Goal: Task Accomplishment & Management: Complete application form

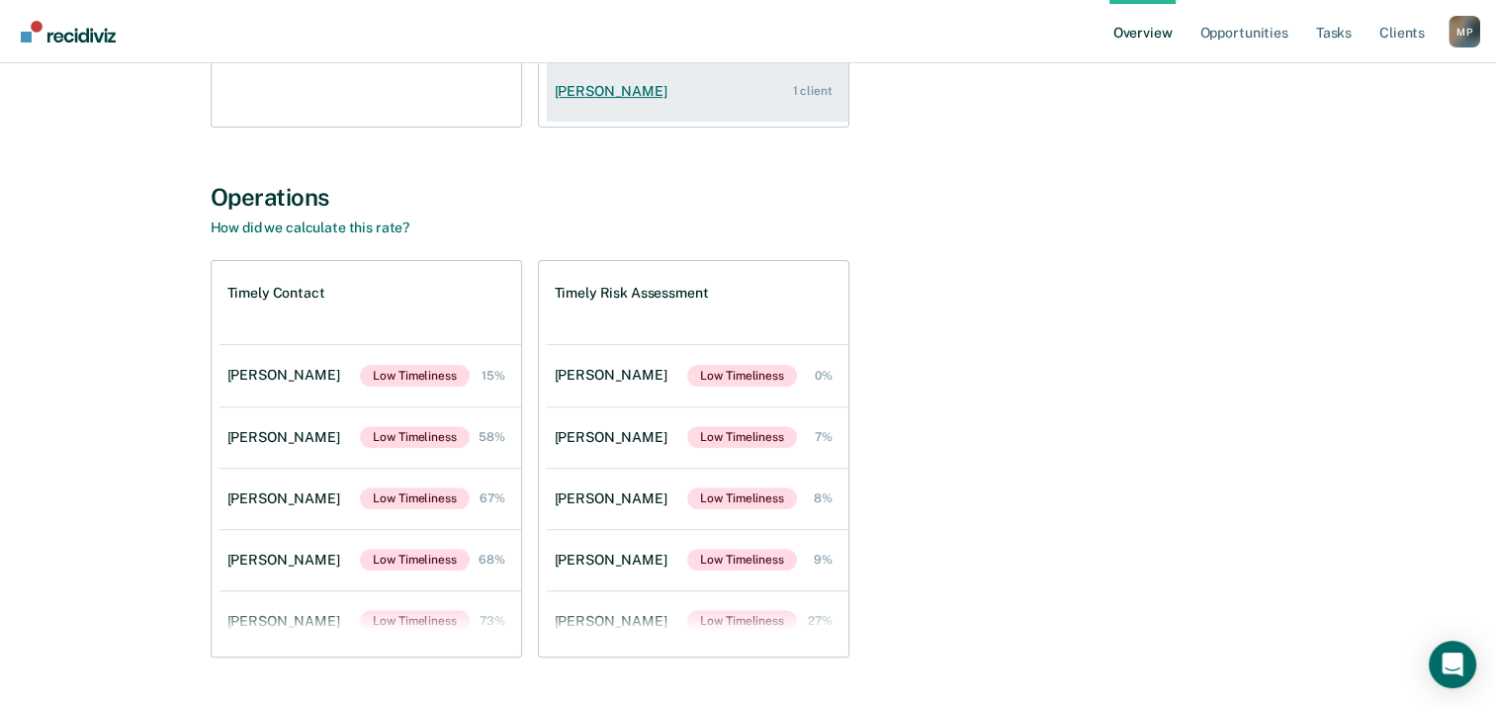
scroll to position [593, 0]
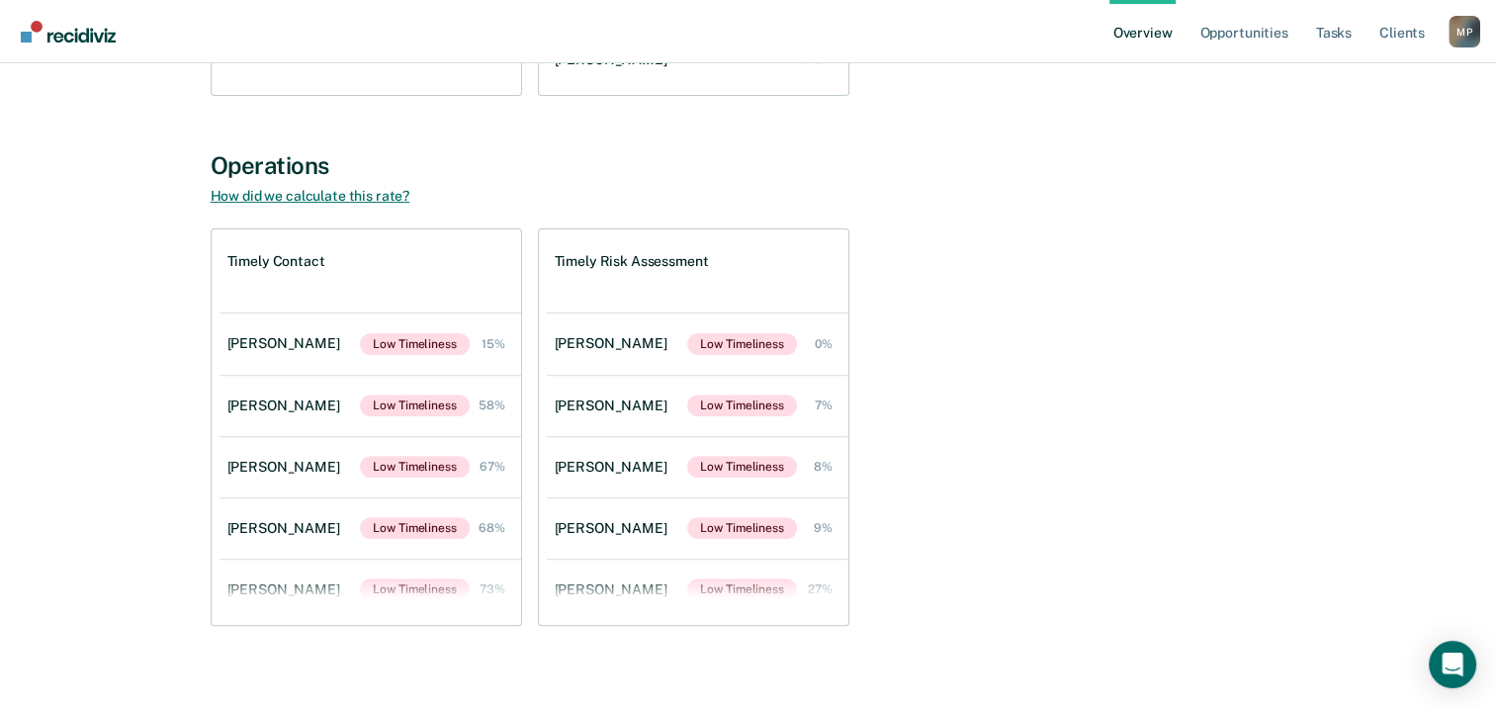
click at [330, 199] on link "How did we calculate this rate?" at bounding box center [311, 196] width 200 height 16
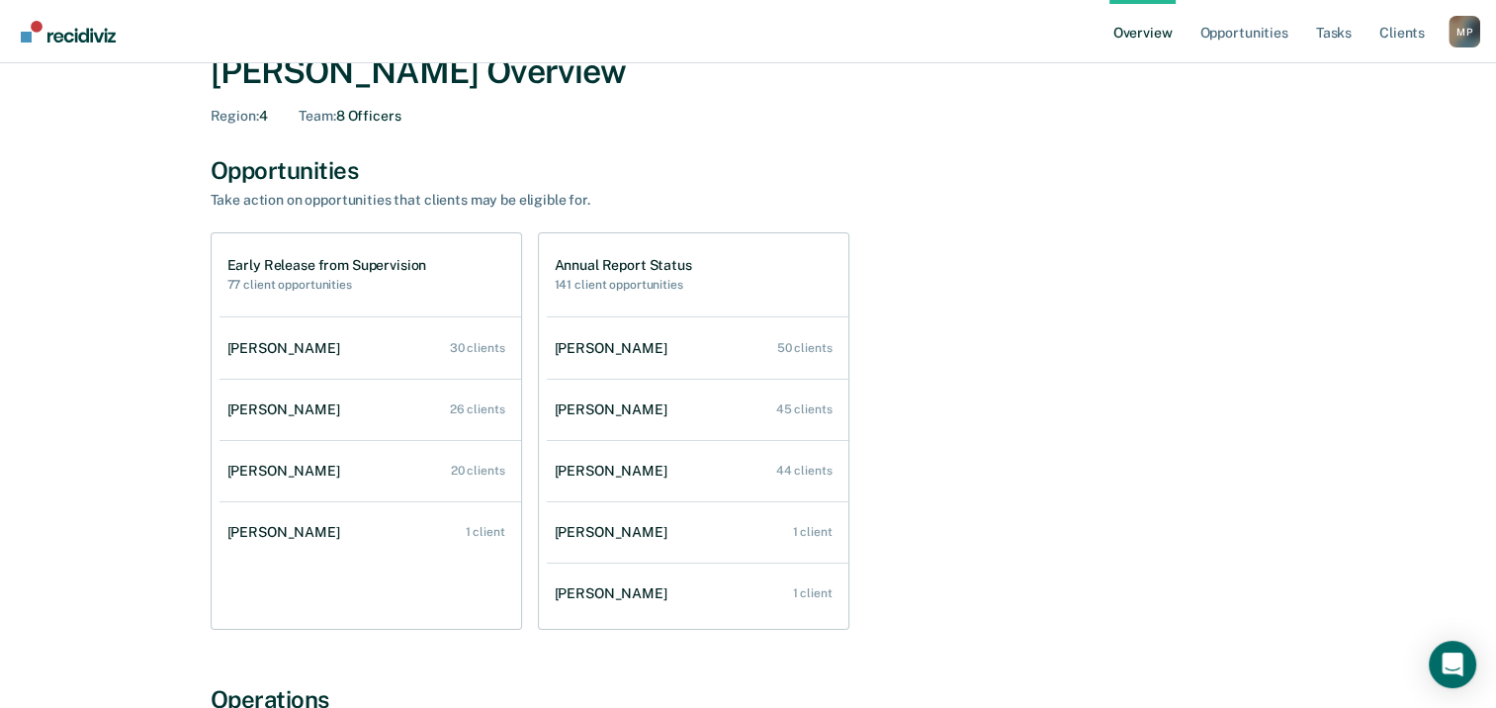
scroll to position [0, 0]
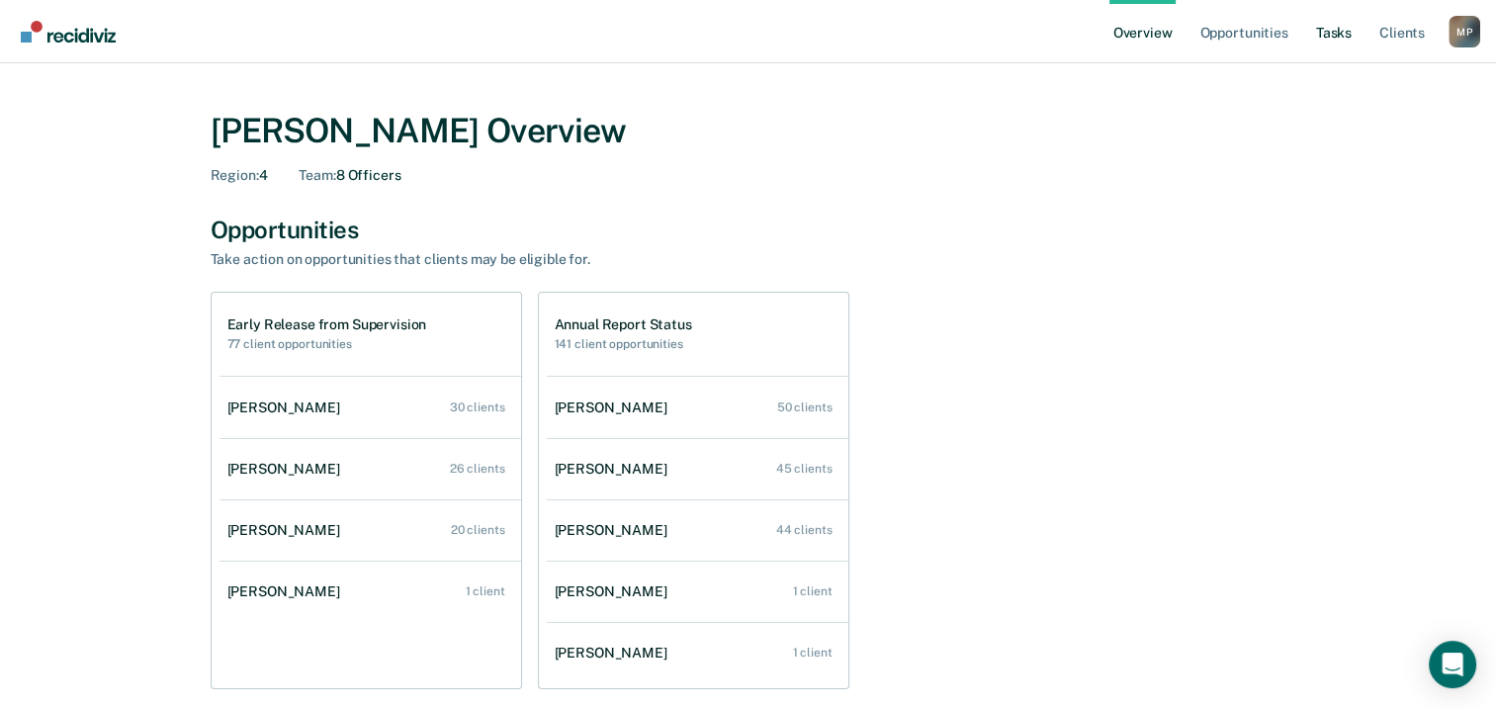
click at [1330, 30] on link "Tasks" at bounding box center [1334, 31] width 44 height 63
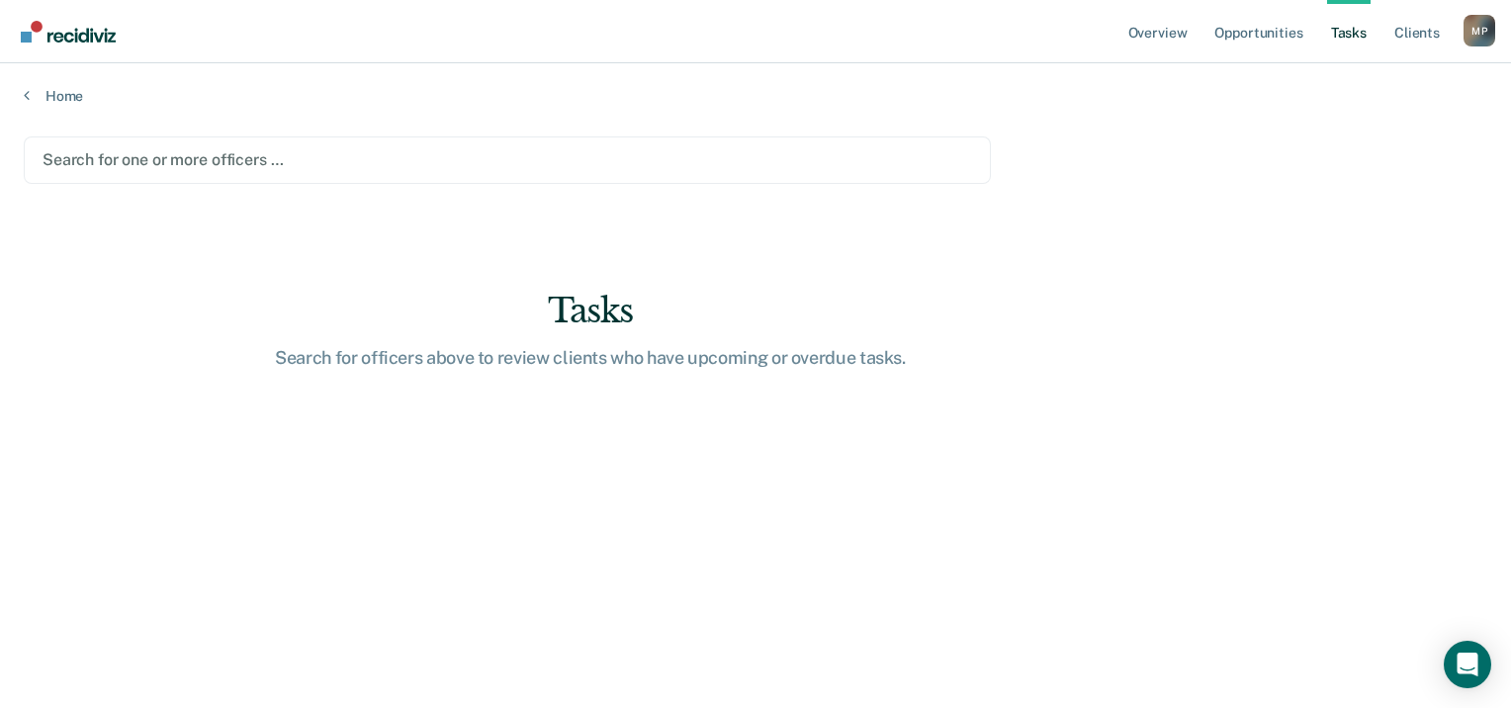
click at [134, 150] on div at bounding box center [508, 159] width 930 height 23
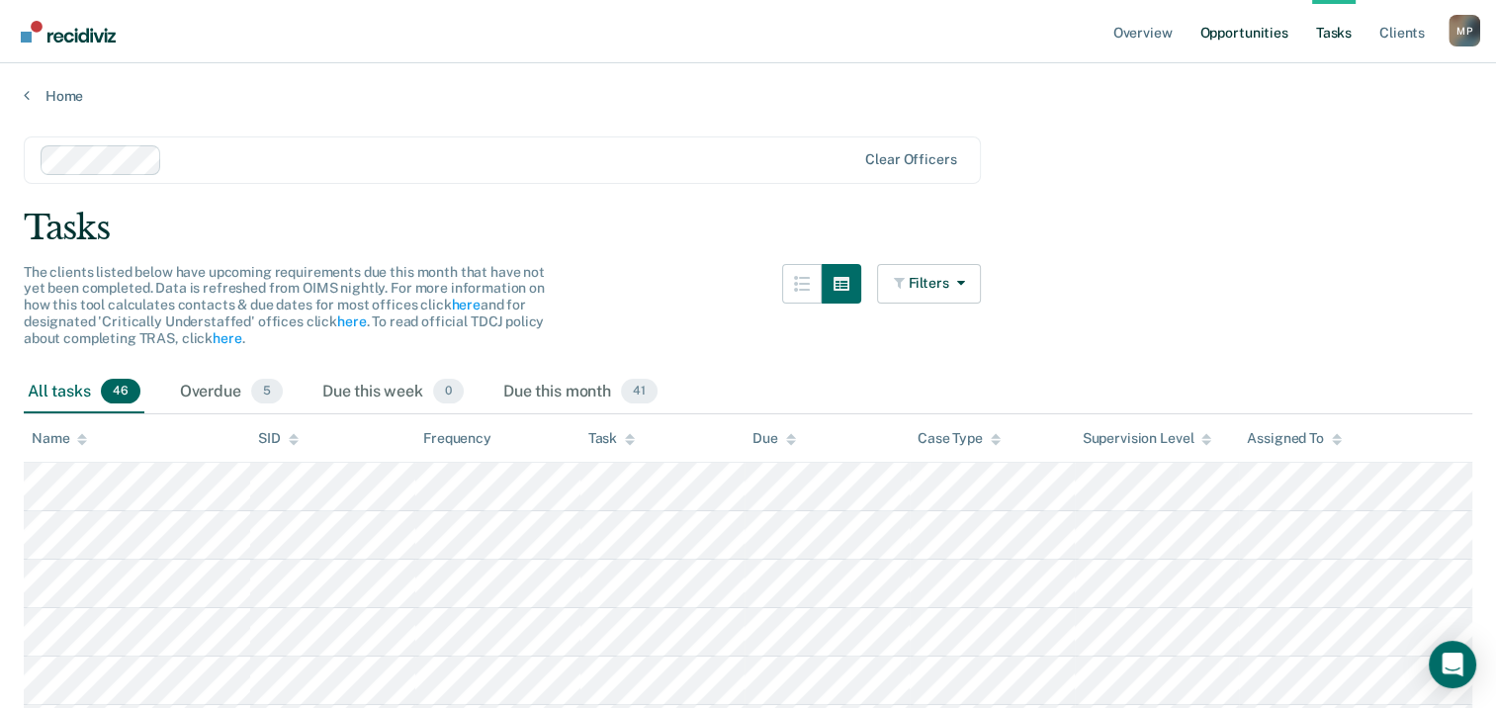
click at [1268, 33] on link "Opportunities" at bounding box center [1244, 31] width 96 height 63
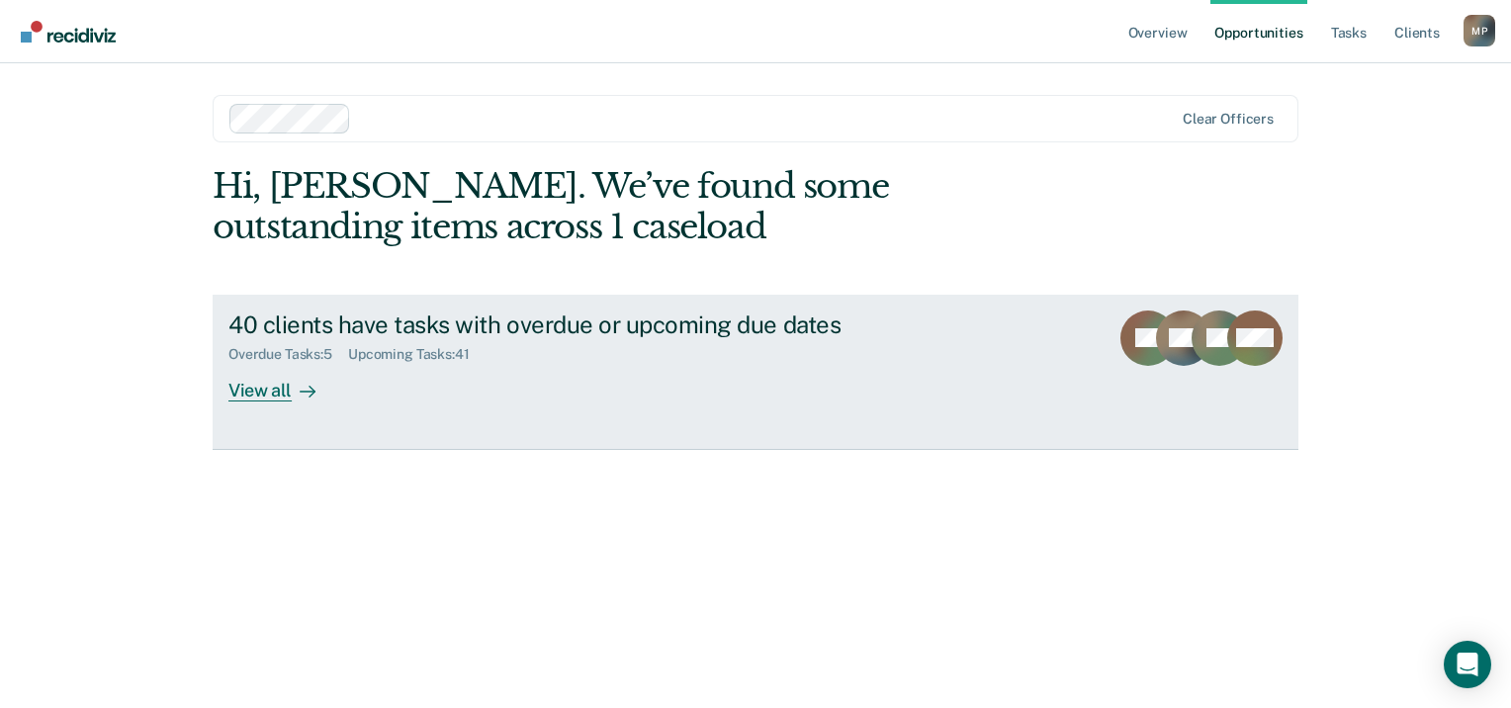
click at [275, 389] on div "View all" at bounding box center [283, 382] width 111 height 39
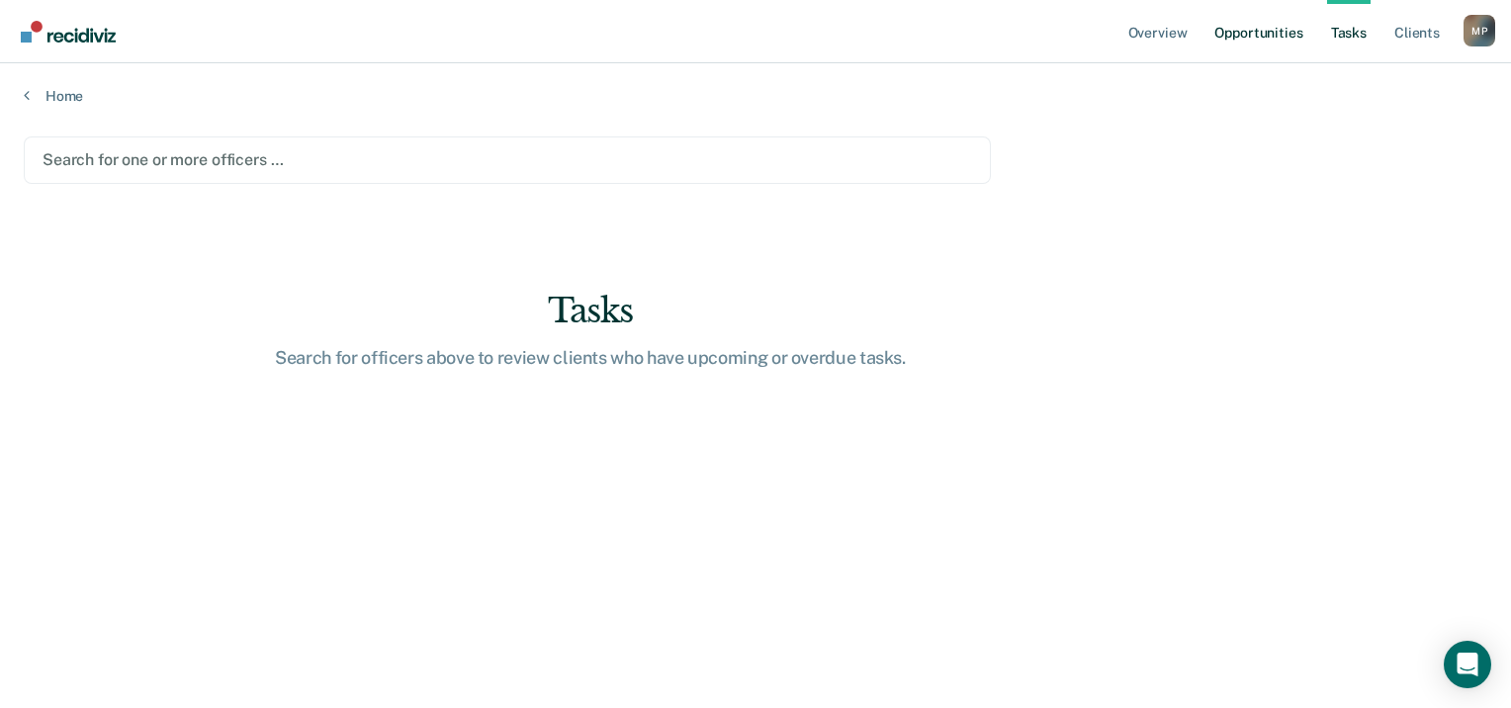
click at [1254, 40] on link "Opportunities" at bounding box center [1258, 31] width 96 height 63
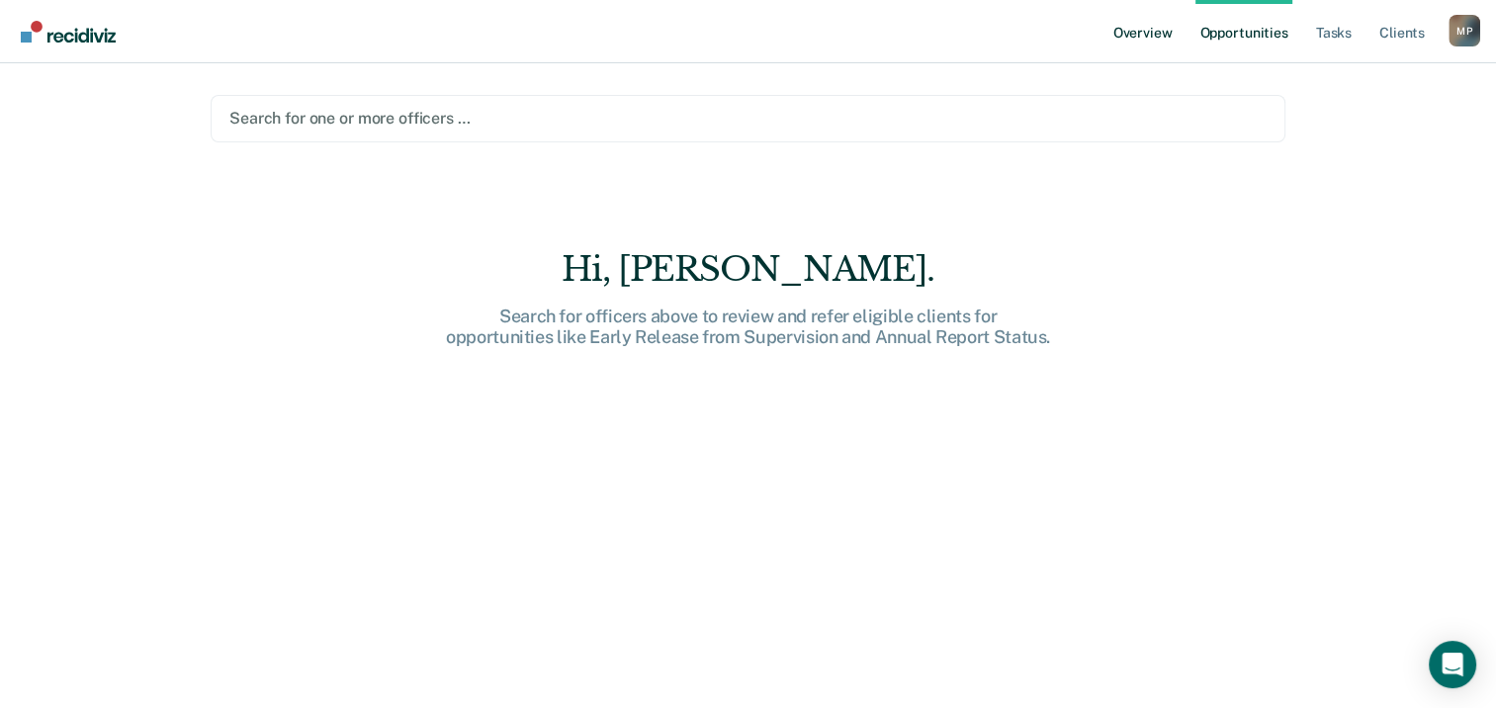
click at [1147, 34] on link "Overview" at bounding box center [1143, 31] width 67 height 63
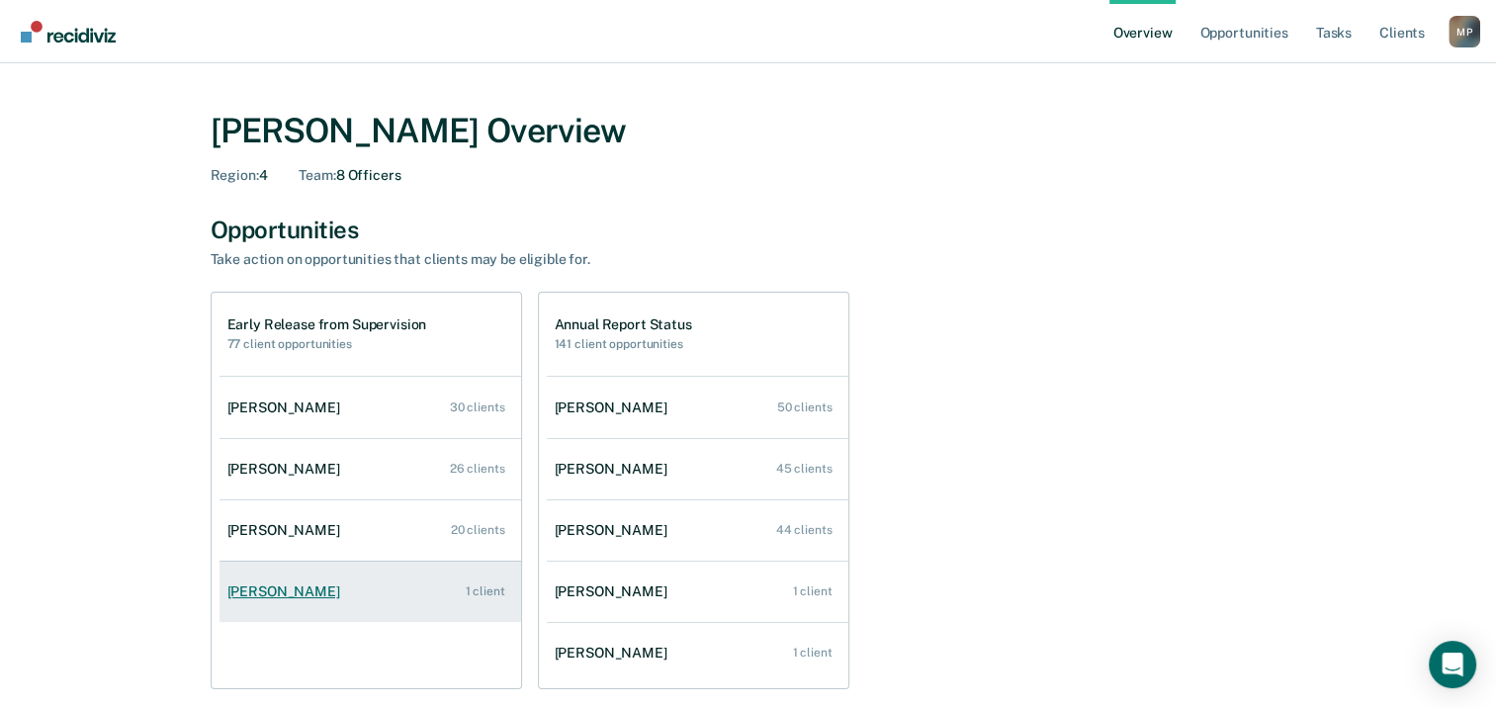
click at [492, 589] on div "1 client" at bounding box center [485, 591] width 40 height 14
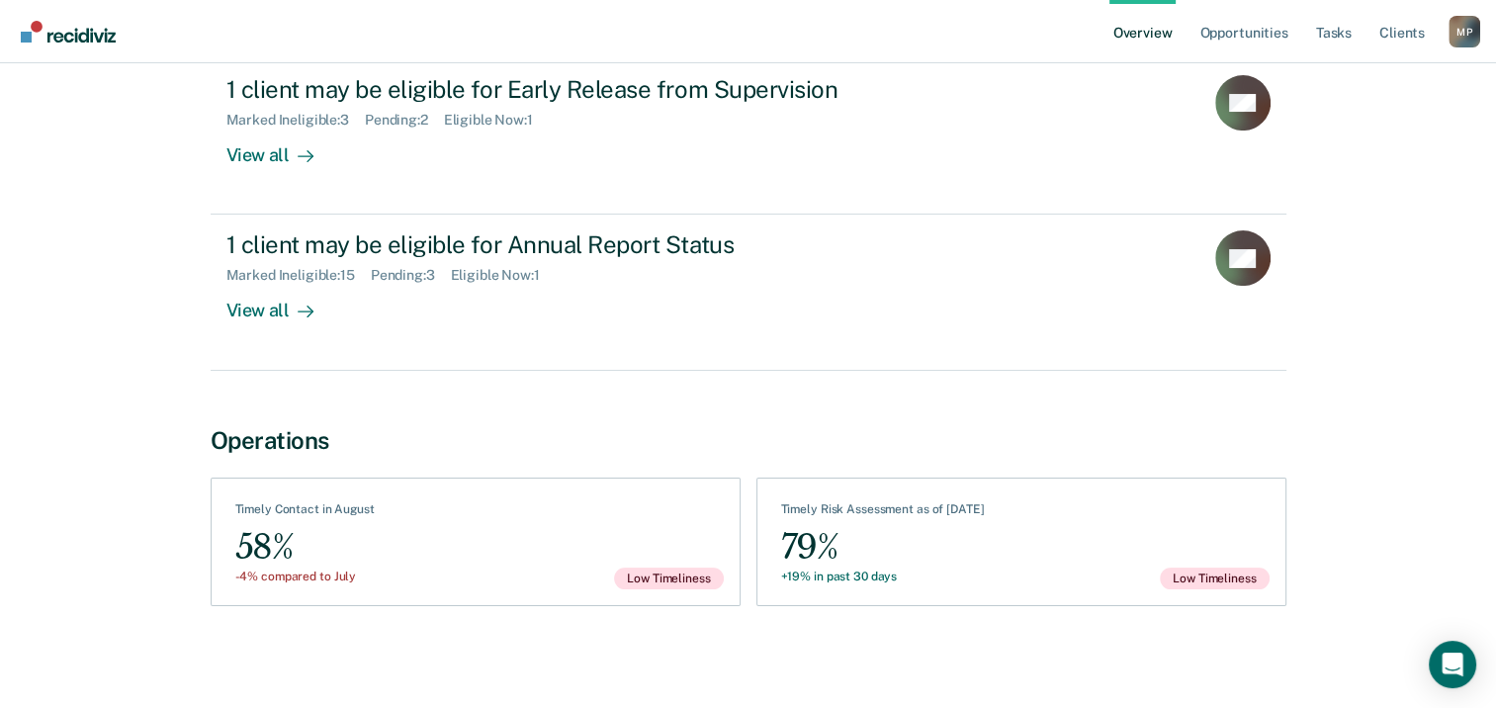
scroll to position [158, 0]
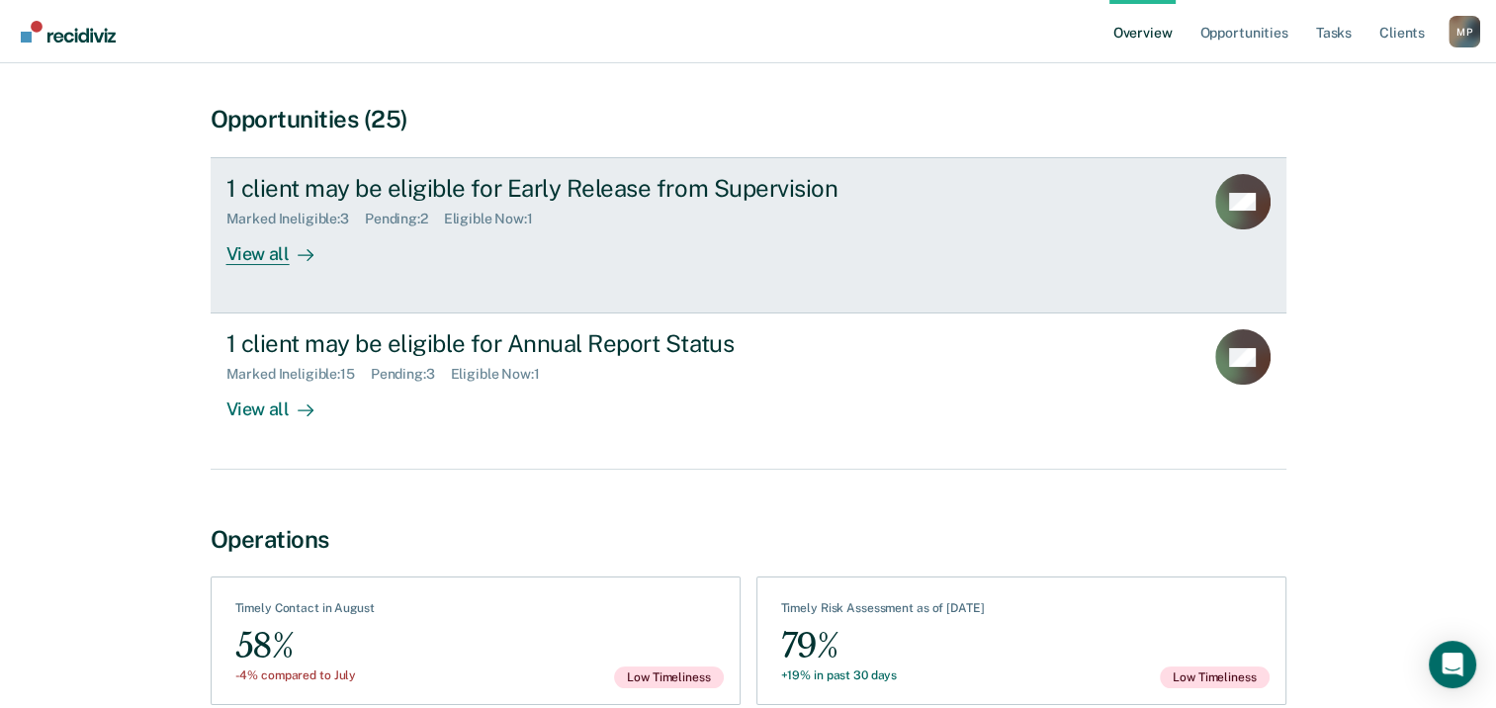
click at [275, 253] on div "View all" at bounding box center [281, 246] width 111 height 39
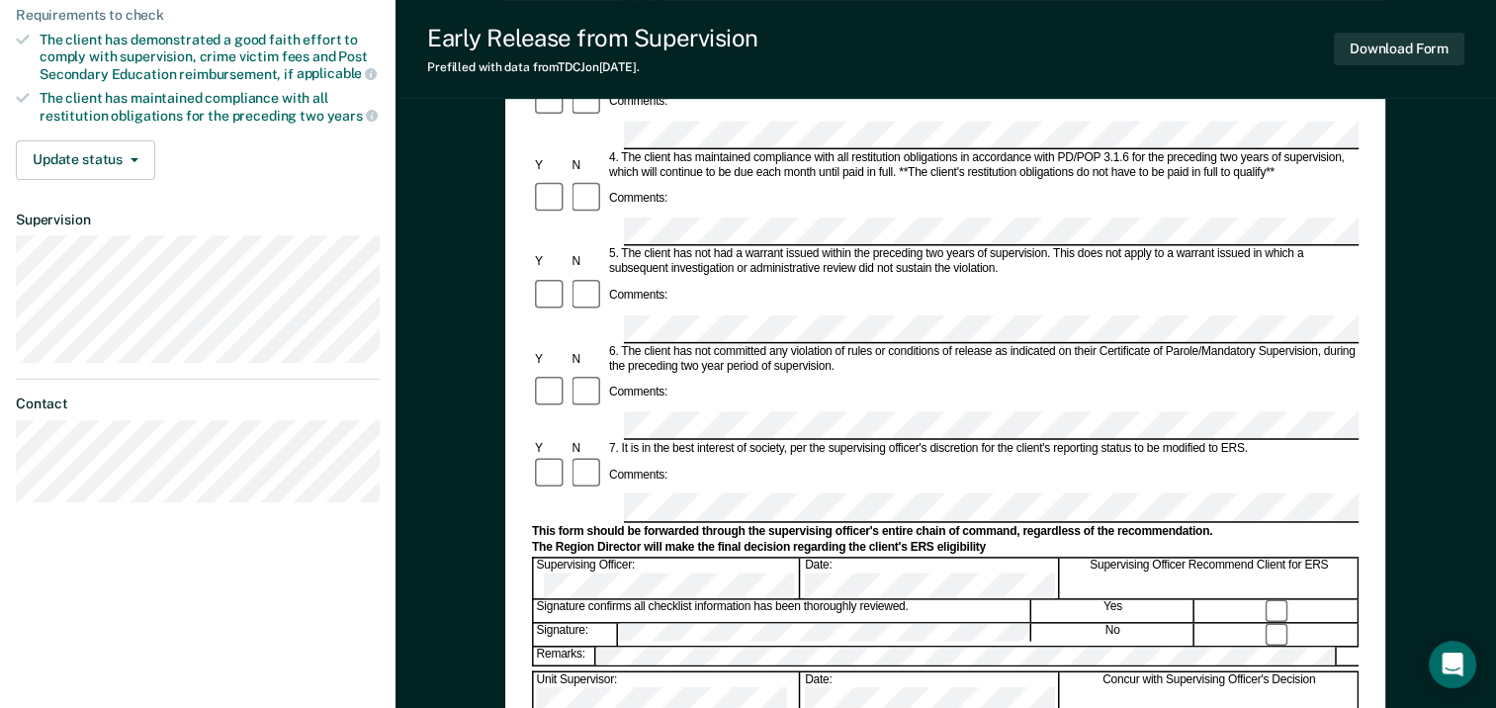
scroll to position [460, 0]
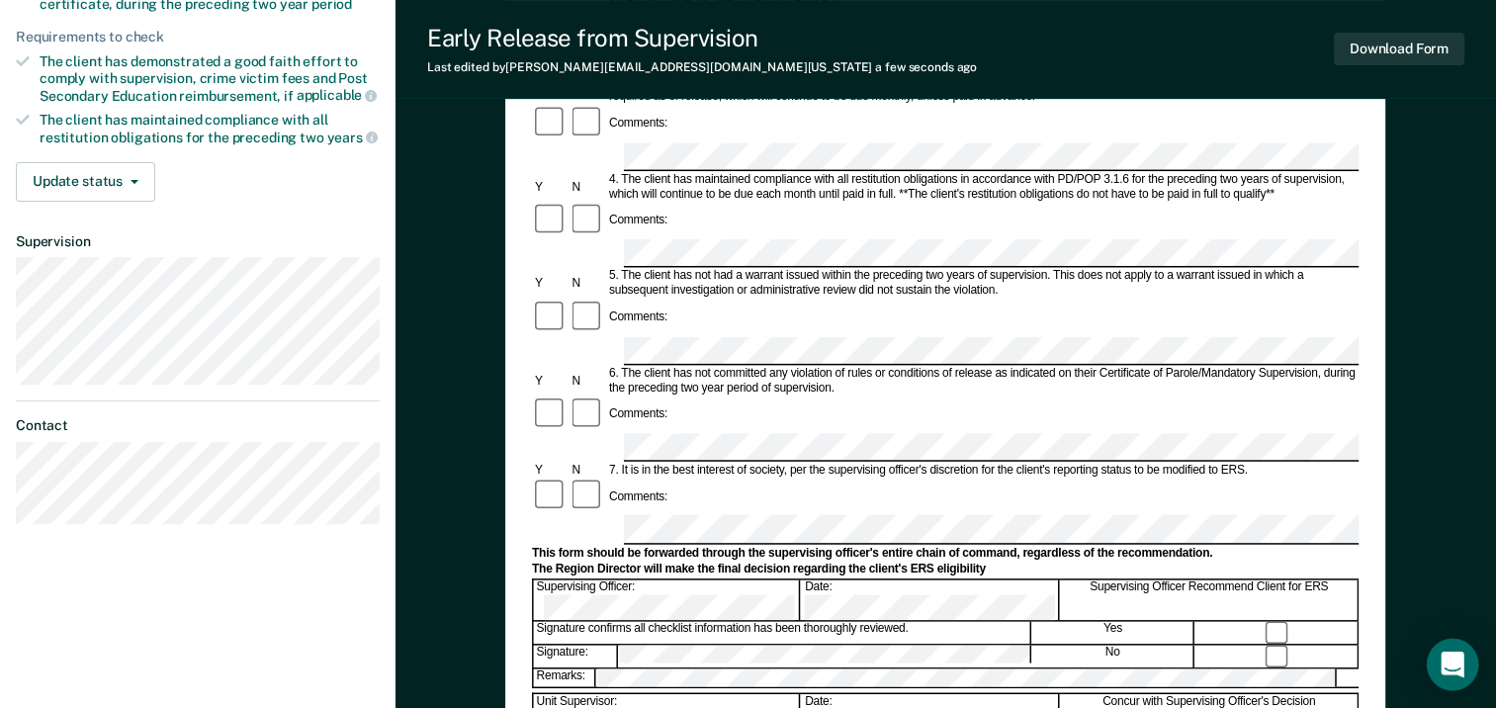
click at [1443, 665] on icon "Open Intercom Messenger" at bounding box center [1453, 665] width 26 height 26
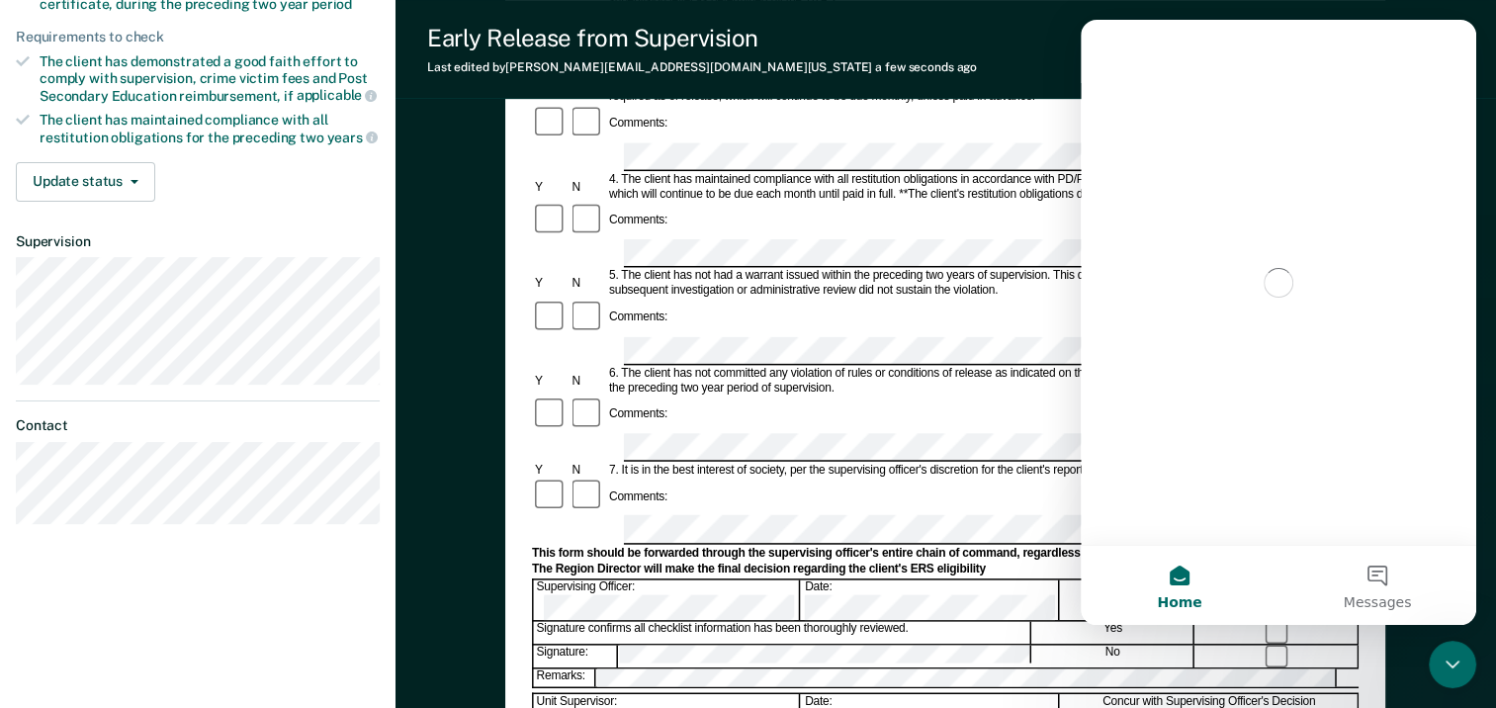
scroll to position [0, 0]
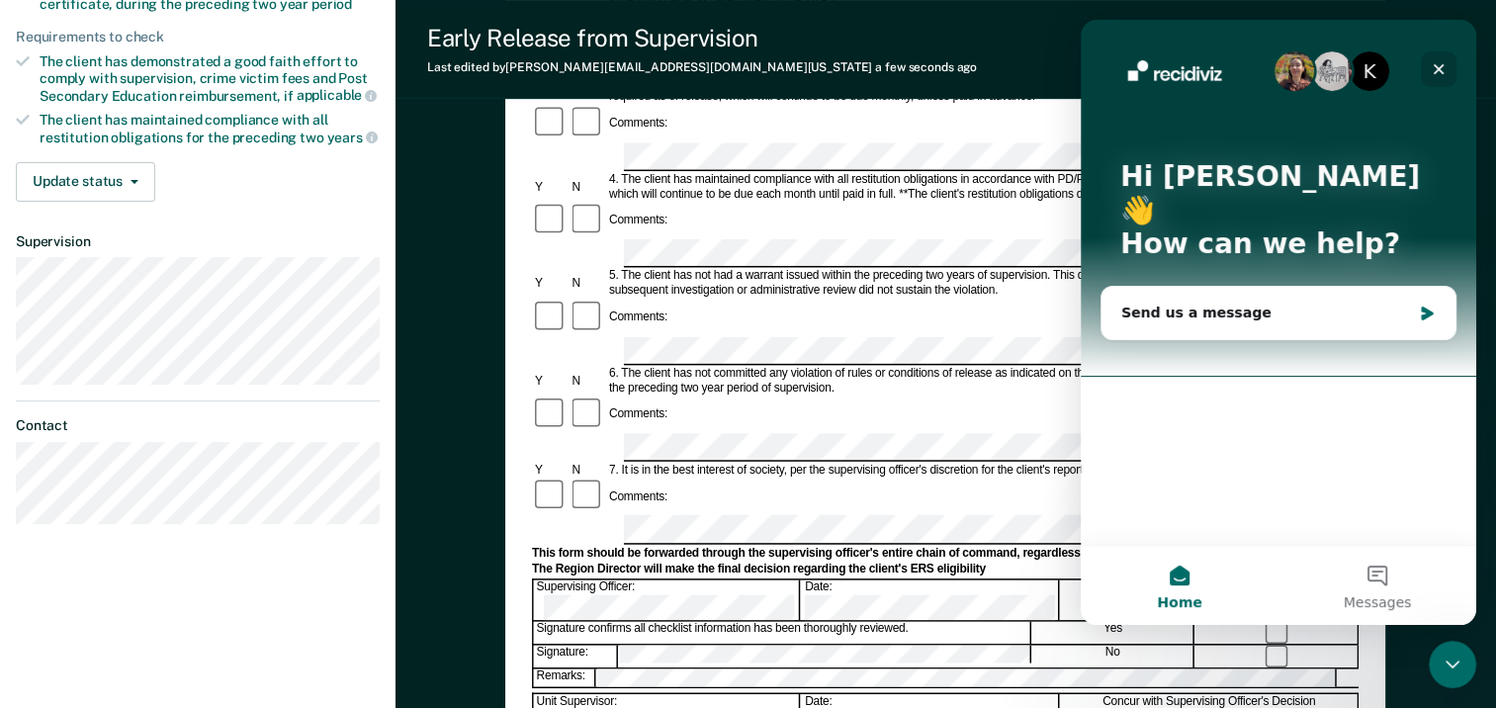
click at [1443, 62] on icon "Close" at bounding box center [1439, 69] width 16 height 16
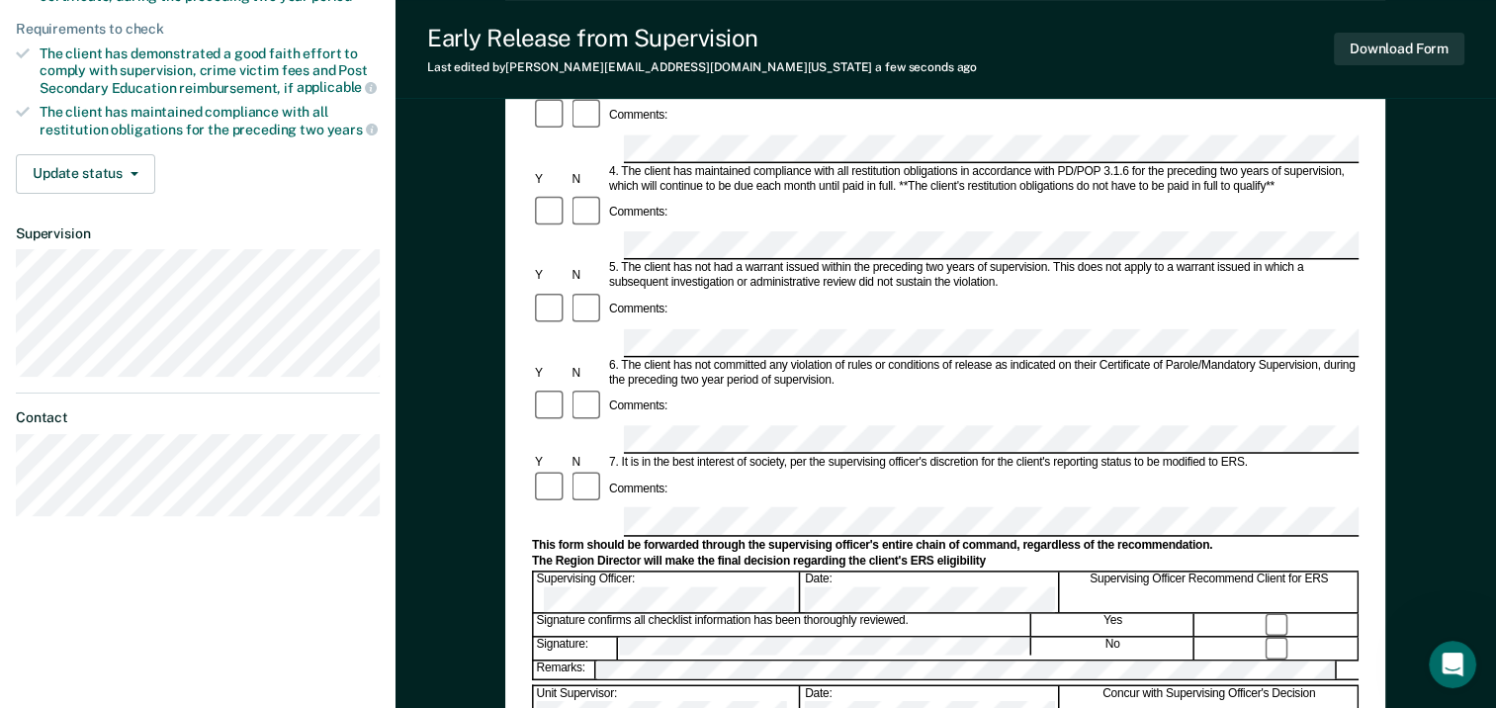
scroll to position [460, 0]
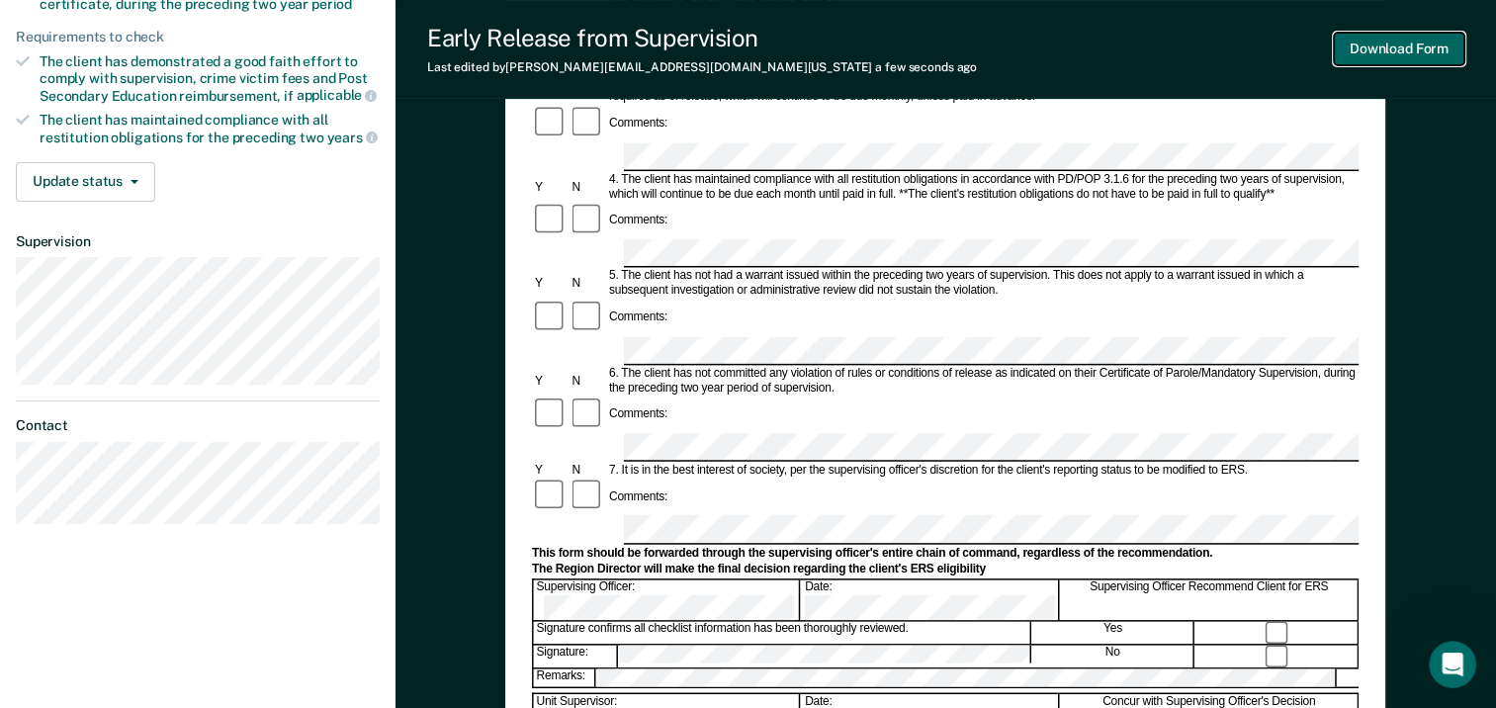
click at [1396, 53] on button "Download Form" at bounding box center [1399, 49] width 131 height 33
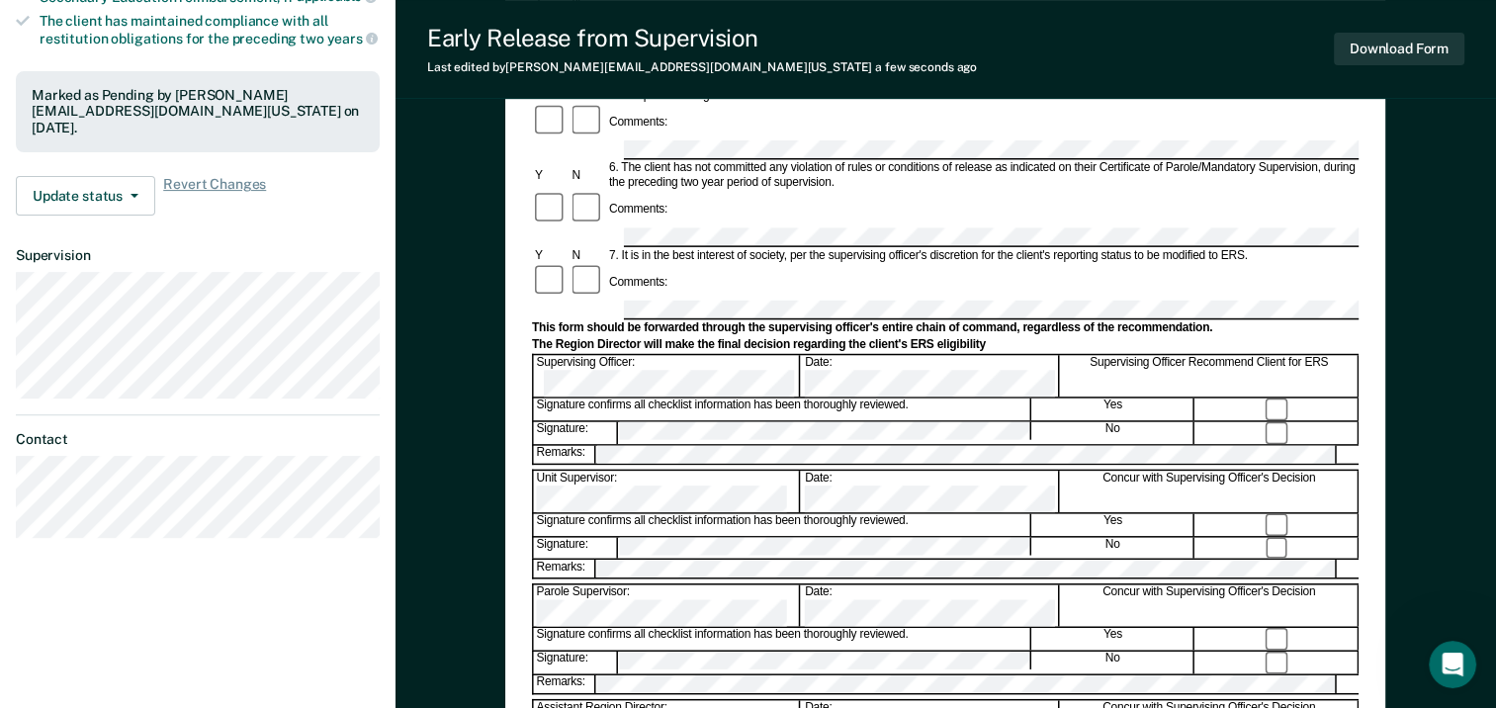
scroll to position [658, 0]
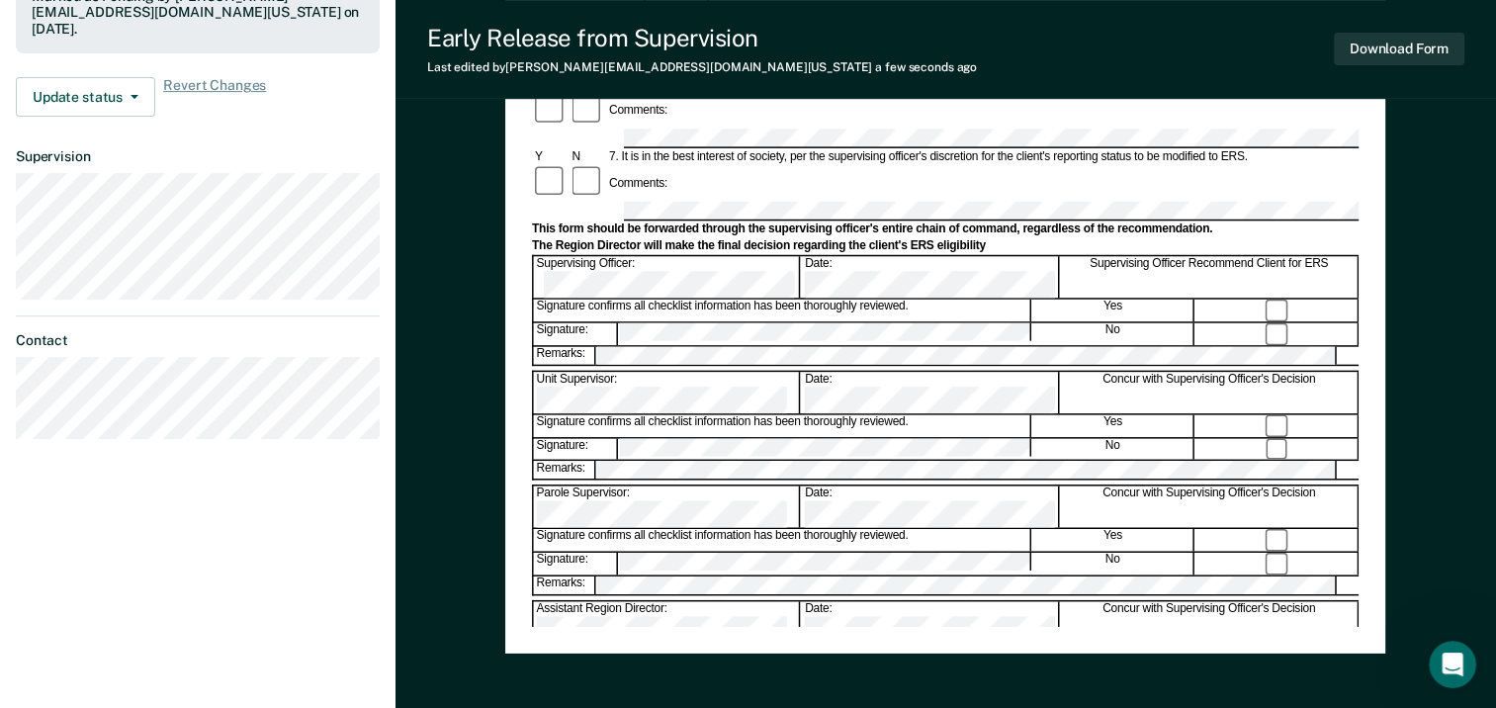
drag, startPoint x: 782, startPoint y: 289, endPoint x: 800, endPoint y: 680, distance: 392.0
click at [800, 680] on div "Early Release from Supervision (ERS) Checklist, Recommendation, and Determinati…" at bounding box center [945, 137] width 880 height 1280
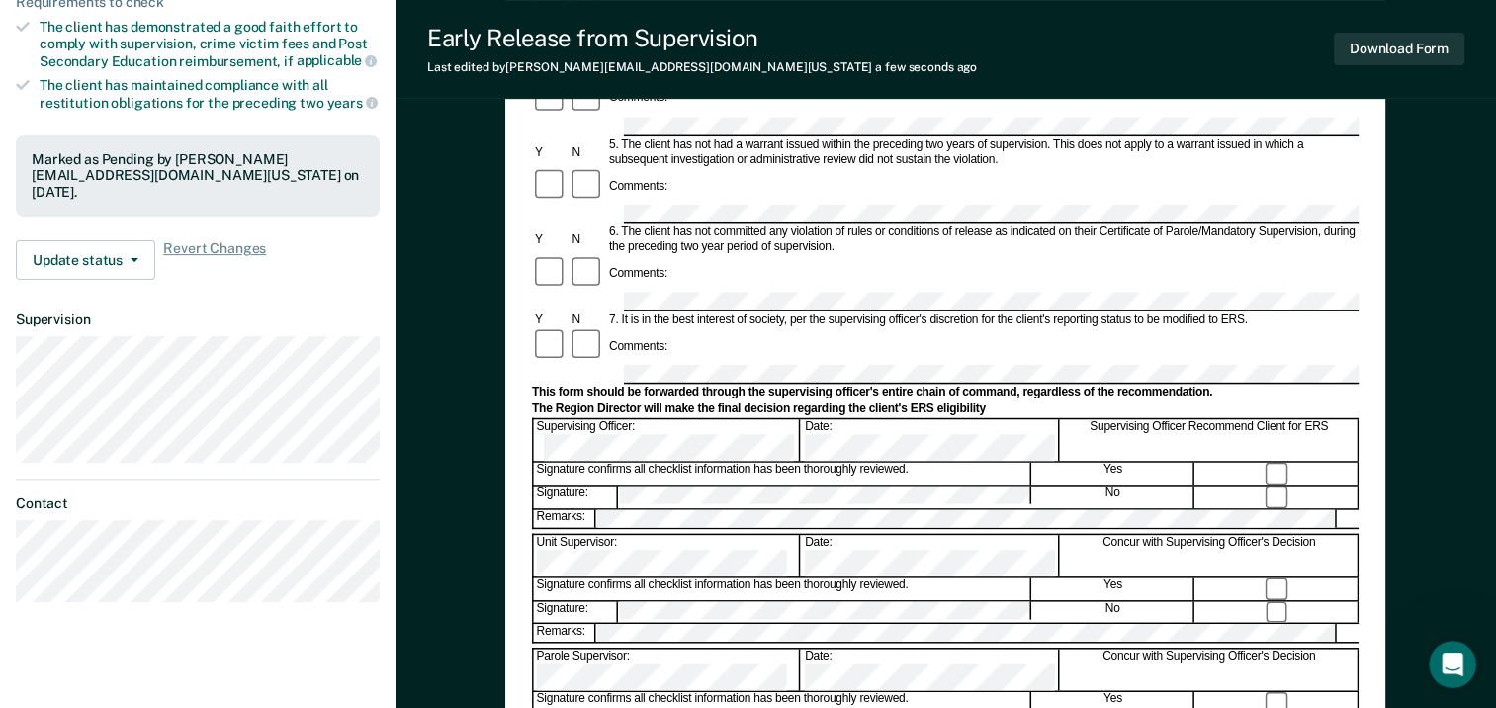
scroll to position [593, 0]
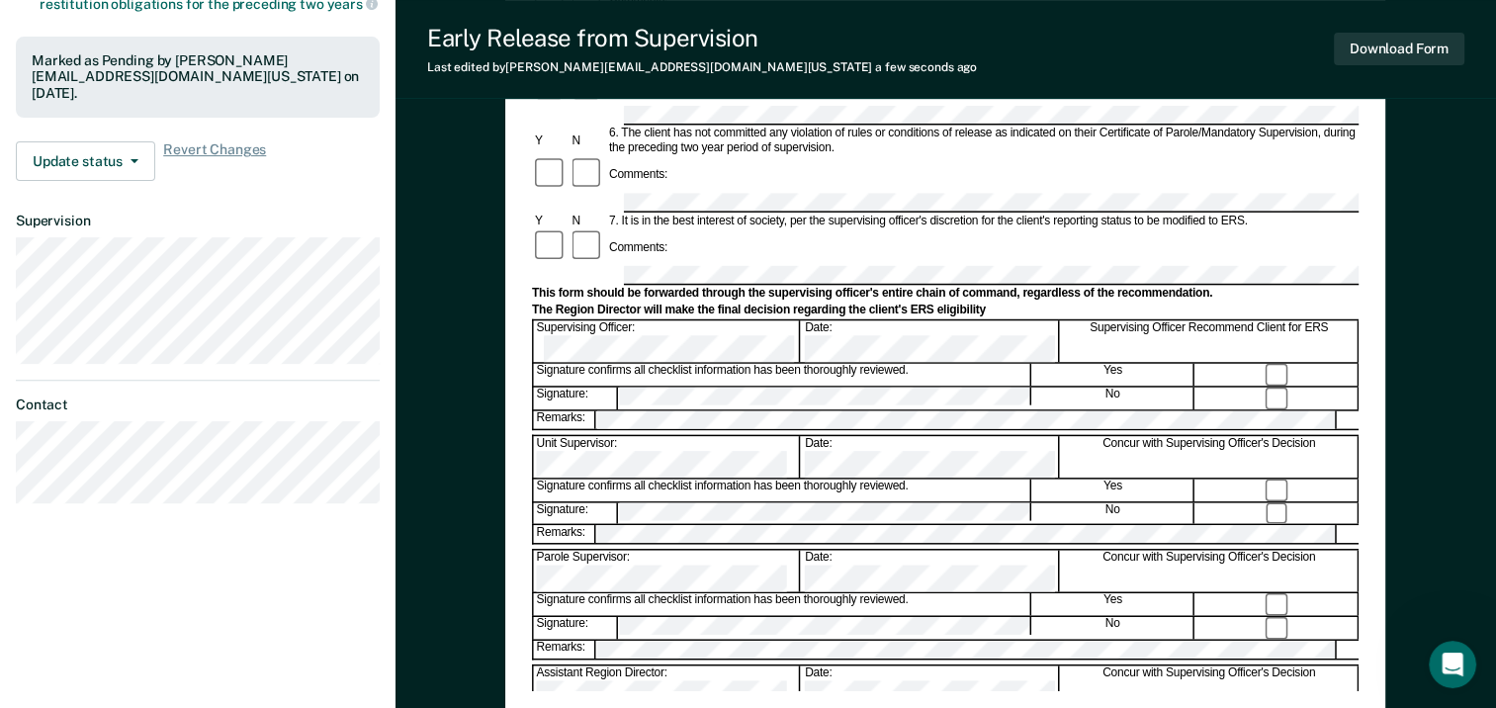
click at [734, 395] on form "Early Release from Supervision (ERS) Checklist, Recommendation, and Determinati…" at bounding box center [945, 251] width 827 height 1307
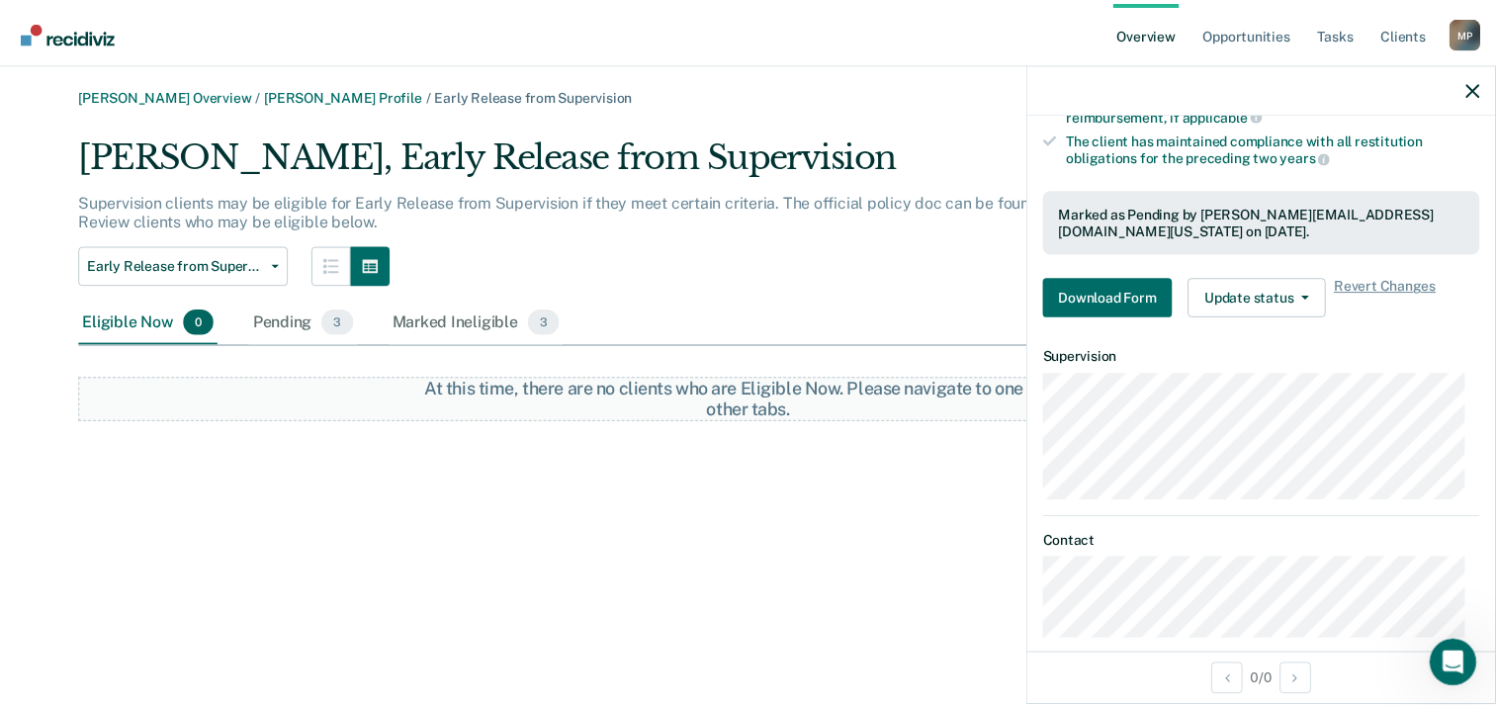
scroll to position [451, 0]
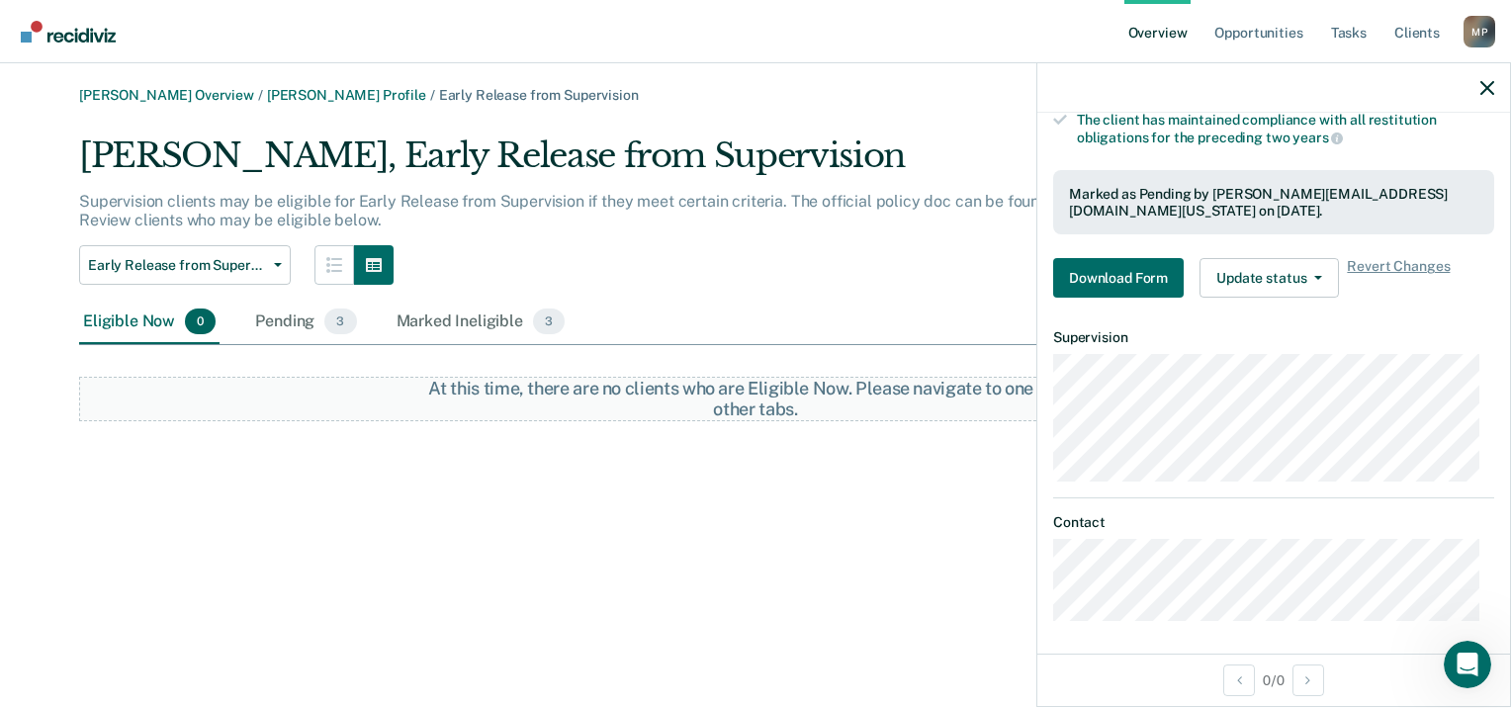
click at [615, 502] on div "[PERSON_NAME] Overview / [PERSON_NAME] Profile / Early Release from Supervision…" at bounding box center [756, 366] width 1464 height 558
click at [1488, 85] on icon "button" at bounding box center [1487, 88] width 14 height 14
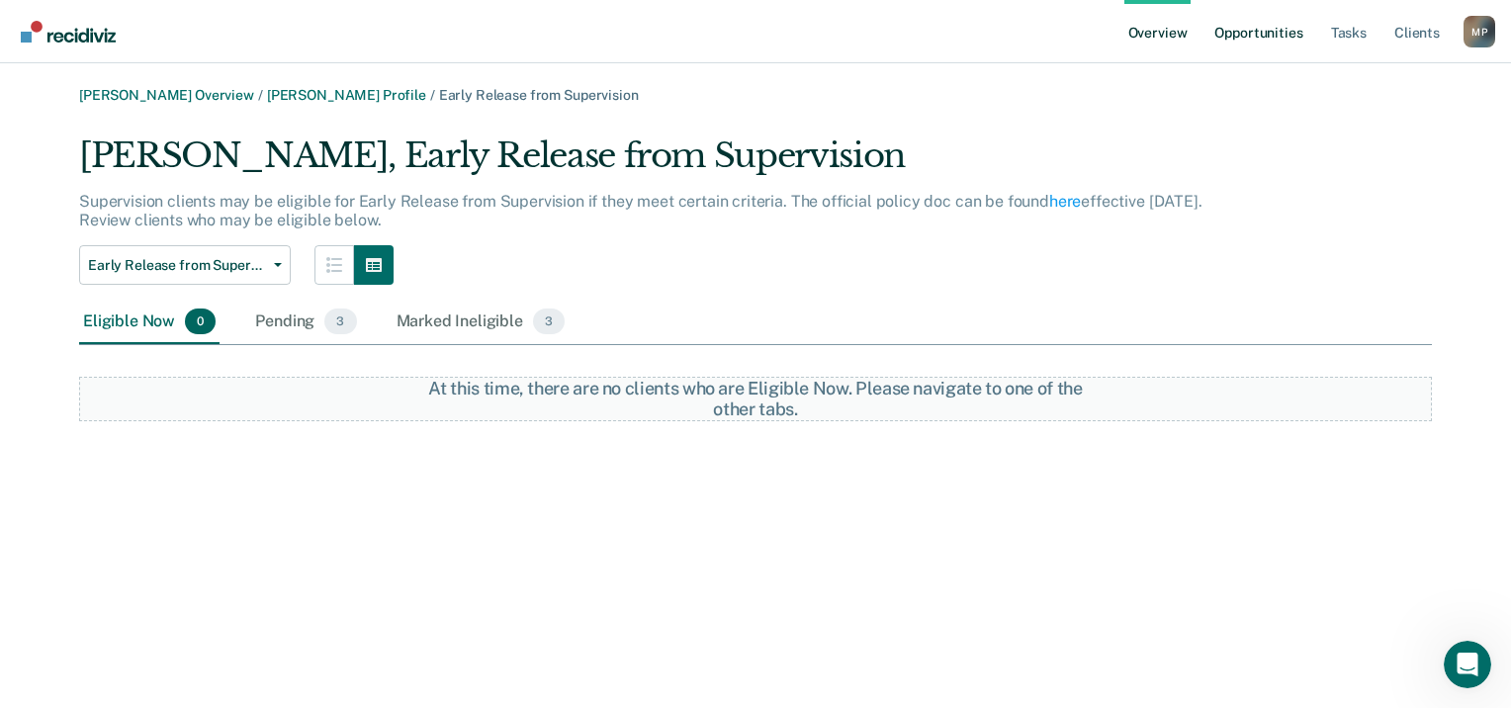
click at [1259, 28] on link "Opportunities" at bounding box center [1258, 31] width 96 height 63
